Goal: Navigation & Orientation: Find specific page/section

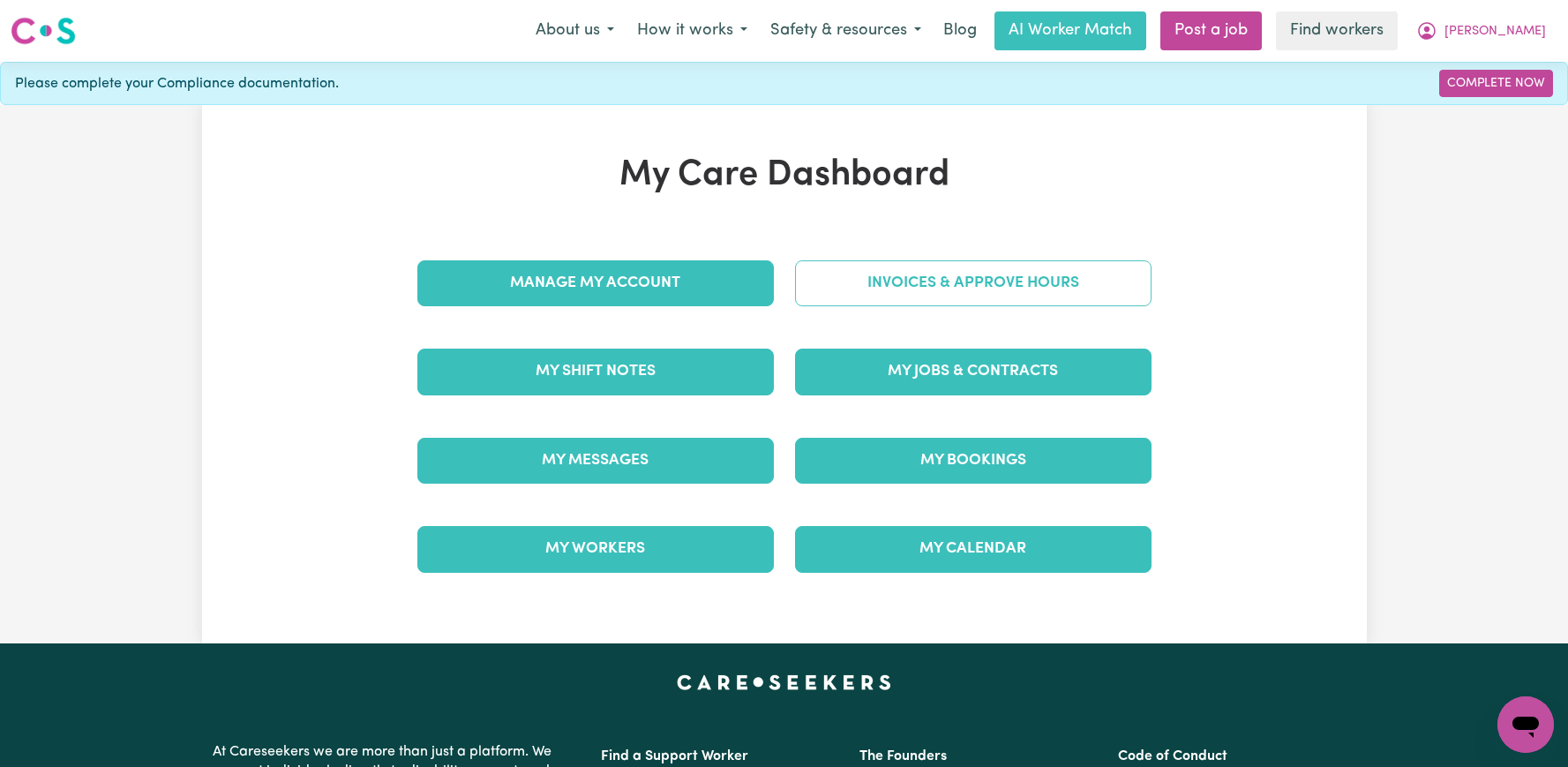
click at [1020, 297] on link "Invoices & Approve Hours" at bounding box center [973, 283] width 356 height 46
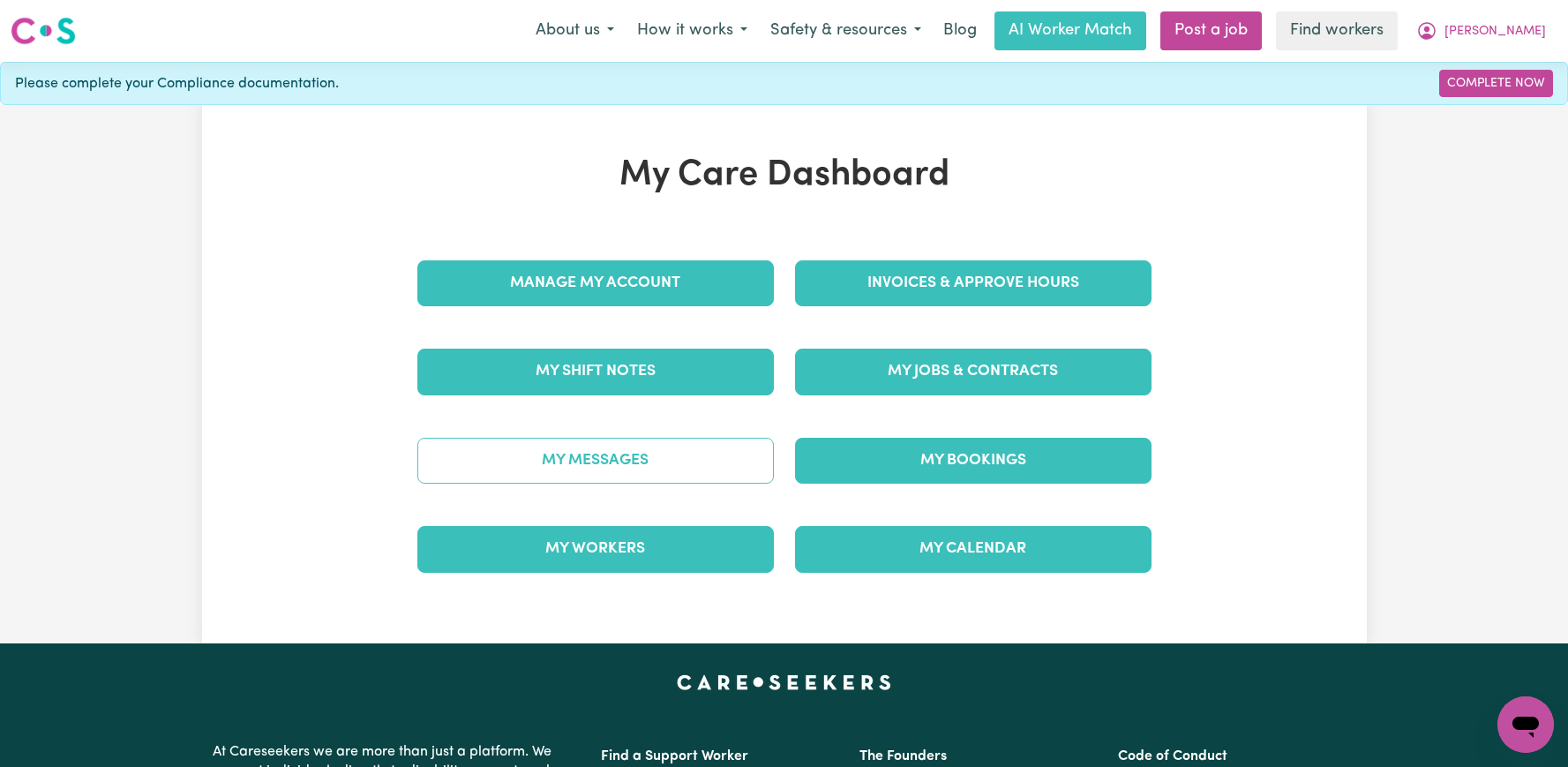
click at [637, 475] on link "My Messages" at bounding box center [595, 460] width 356 height 46
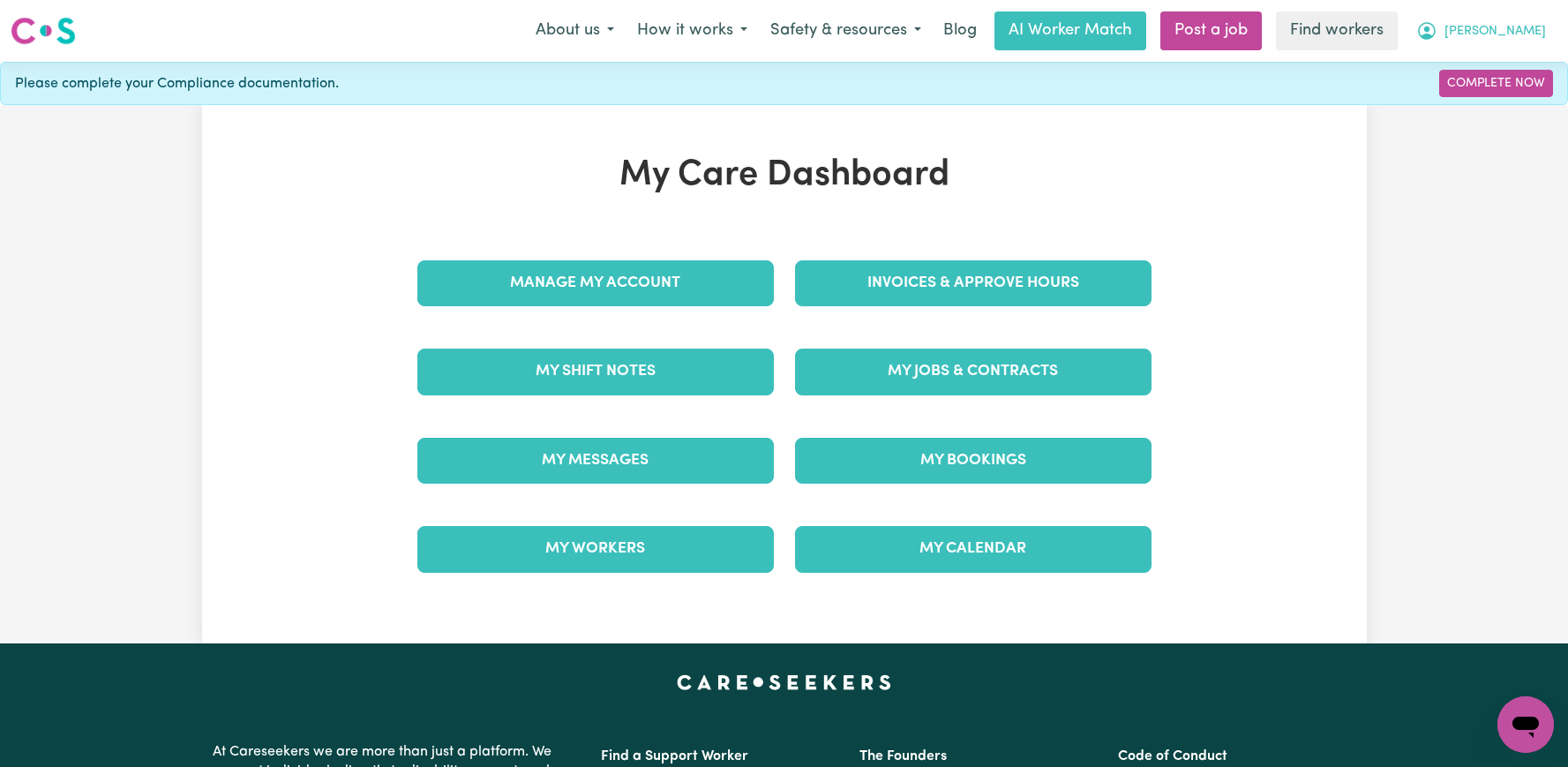
click at [1534, 28] on span "Nick" at bounding box center [1496, 32] width 101 height 20
click at [1494, 92] on link "Logout" at bounding box center [1487, 101] width 140 height 34
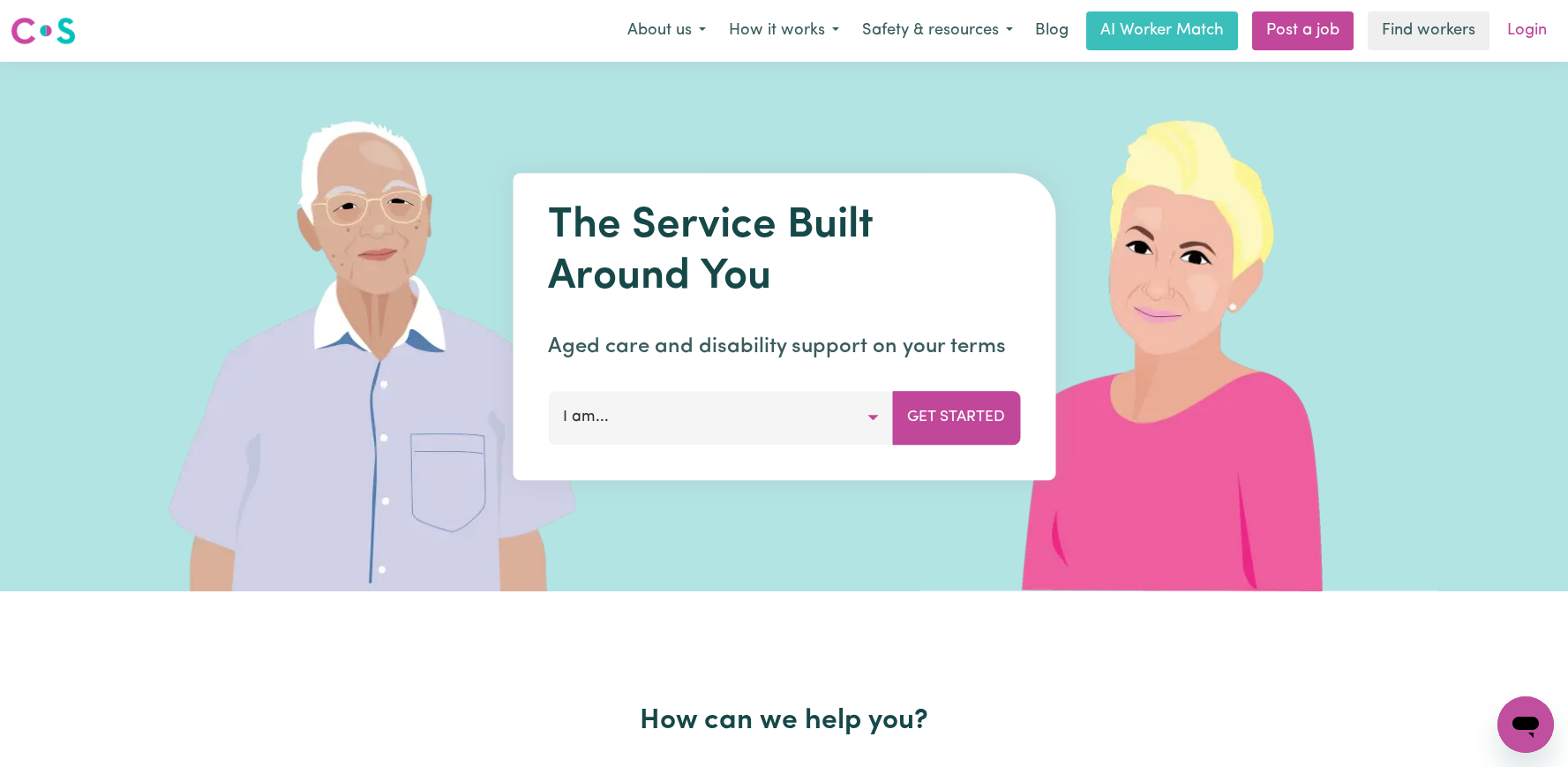
click at [1527, 36] on link "Login" at bounding box center [1526, 31] width 60 height 39
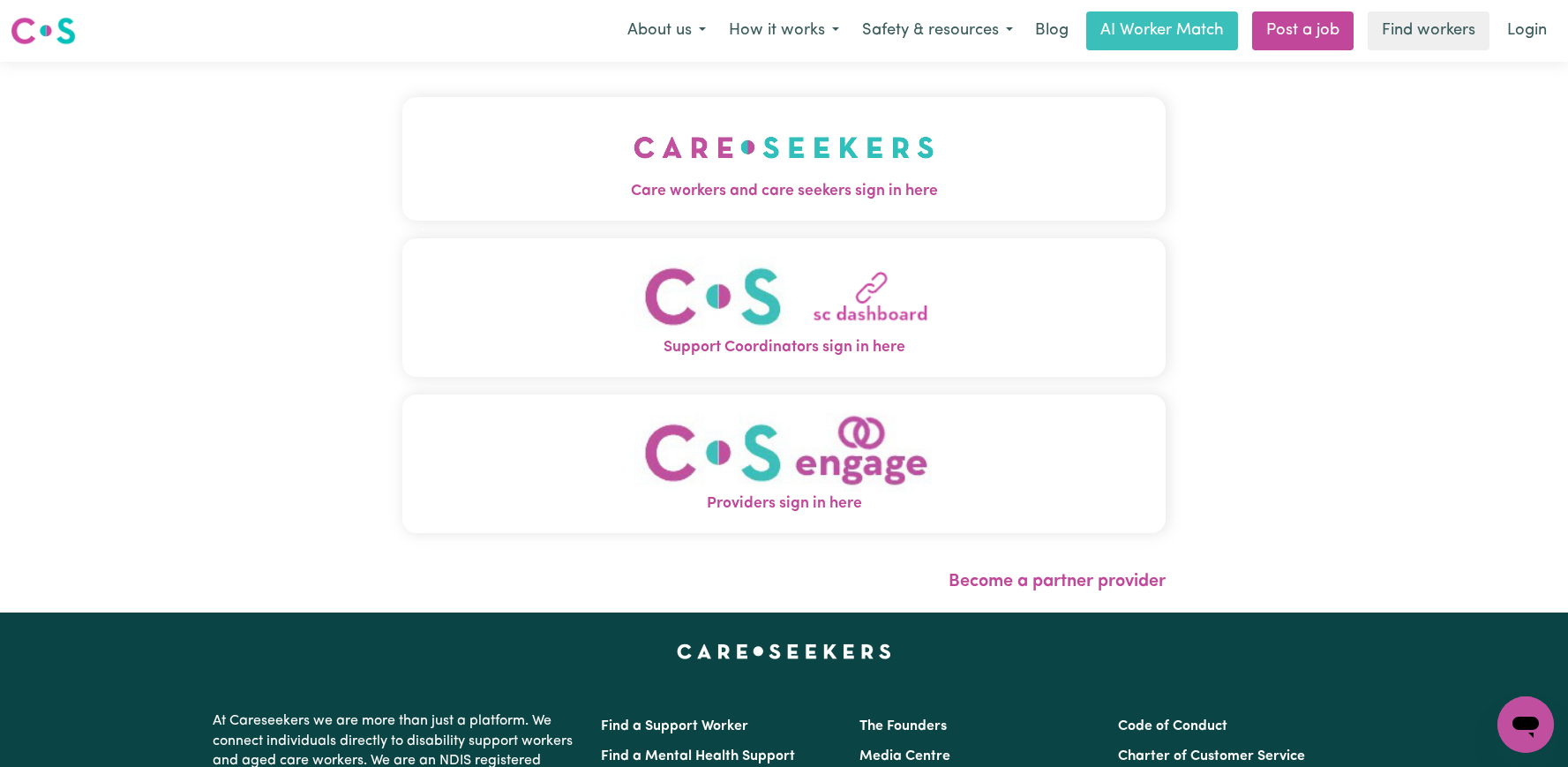
click at [540, 165] on button "Care workers and care seekers sign in here" at bounding box center [784, 159] width 764 height 124
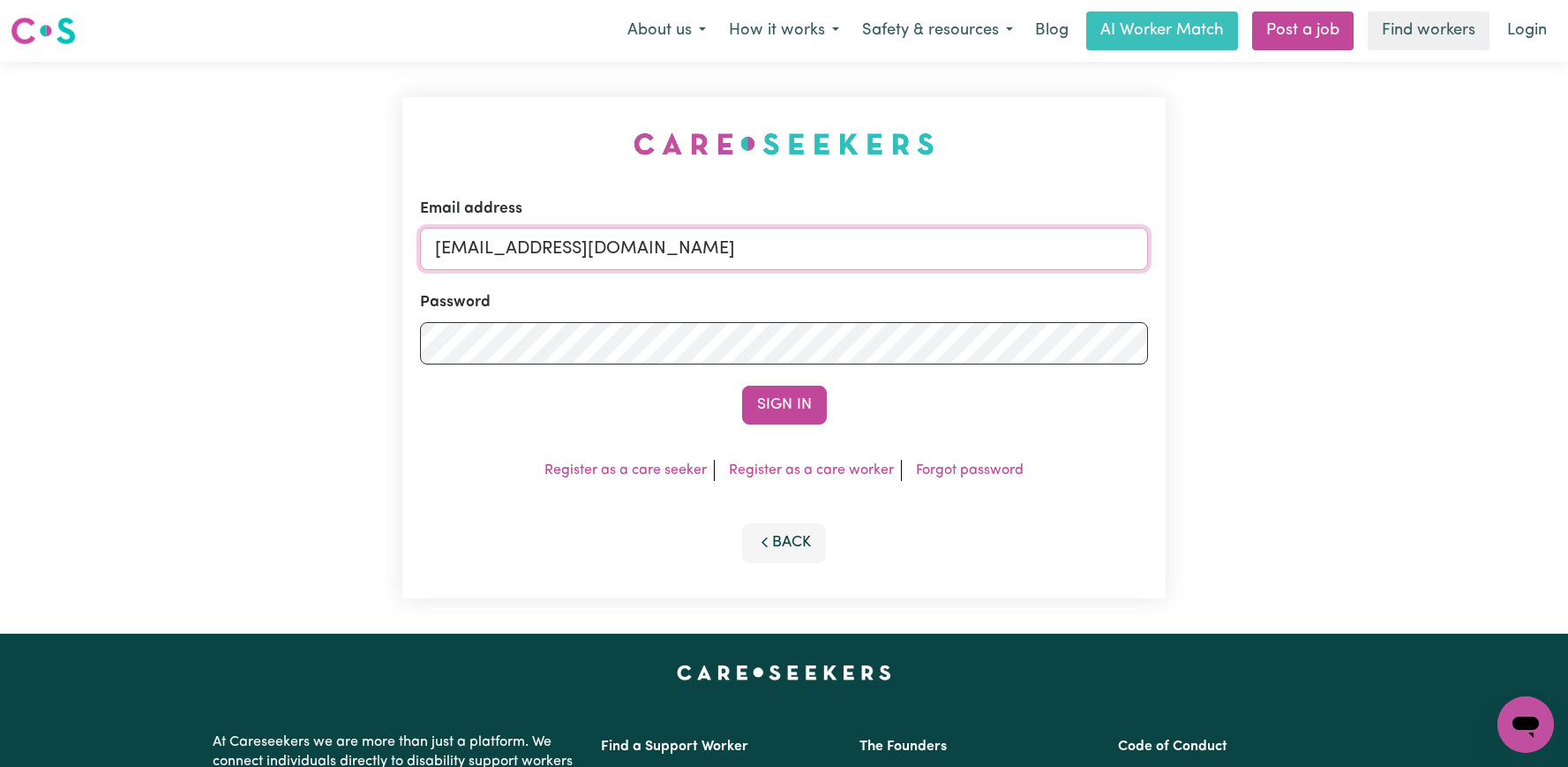
drag, startPoint x: 829, startPoint y: 251, endPoint x: 521, endPoint y: 260, distance: 308.1
click at [521, 260] on input "superuser~NickVC@careseekers.com.au" at bounding box center [784, 249] width 728 height 43
paste input "EvelynCH"
type input "superuser~EvelynCH@careseekers.com.au"
click at [742, 386] on button "Sign In" at bounding box center [784, 405] width 84 height 39
